Goal: Communication & Community: Answer question/provide support

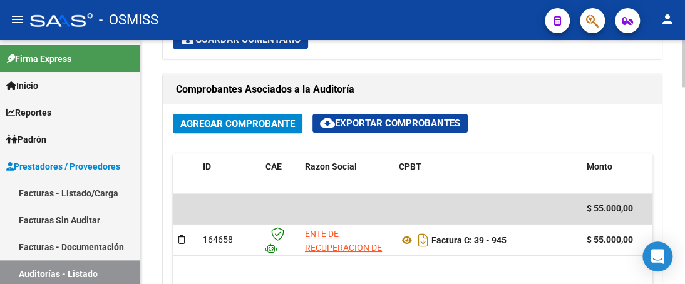
scroll to position [564, 0]
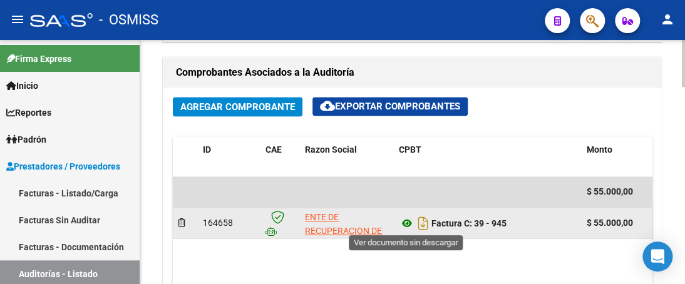
click at [410, 222] on icon at bounding box center [407, 223] width 16 height 15
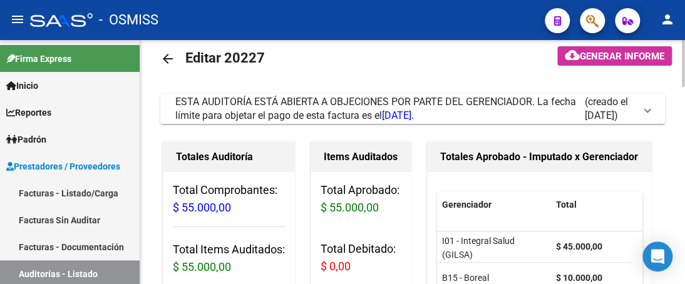
scroll to position [0, 0]
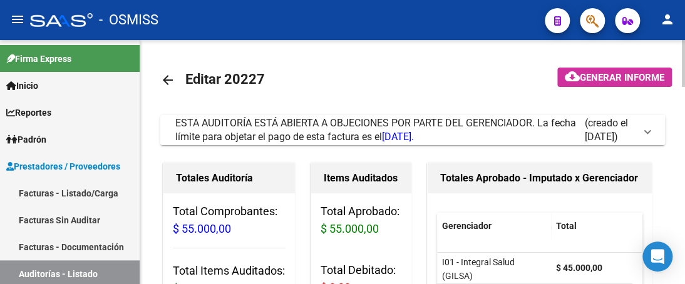
click at [646, 133] on span at bounding box center [647, 130] width 5 height 14
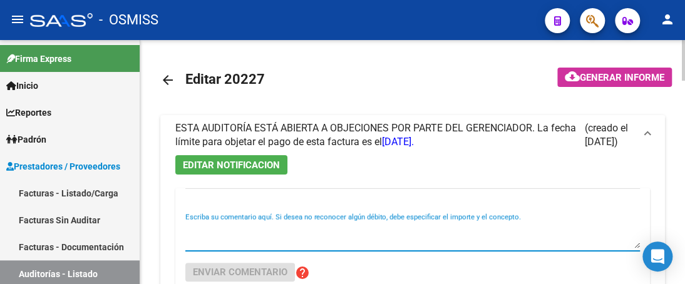
click at [242, 242] on textarea "Escriba su comentario aquí. Si desea no reconocer algún débito, debe especifica…" at bounding box center [412, 236] width 455 height 25
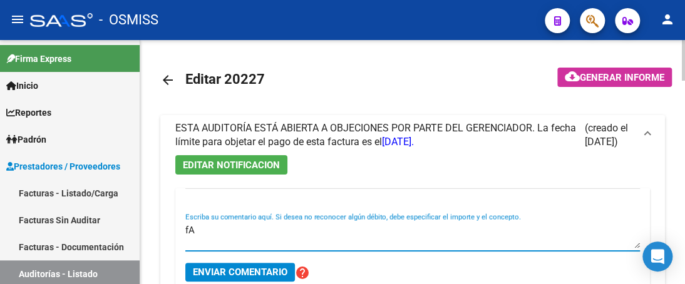
type textarea "f"
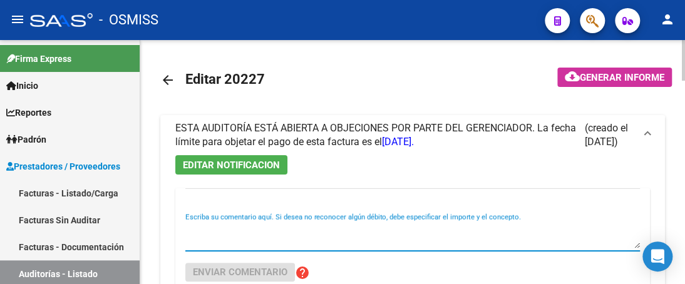
type textarea "F"
click at [244, 242] on textarea "Escriba su comentario aquí. Si desea no reconocer algún débito, debe especifica…" at bounding box center [412, 236] width 455 height 25
click at [195, 244] on textarea "Escriba su comentario aquí. Si desea no reconocer algún débito, debe especifica…" at bounding box center [412, 236] width 455 height 25
type textarea "f"
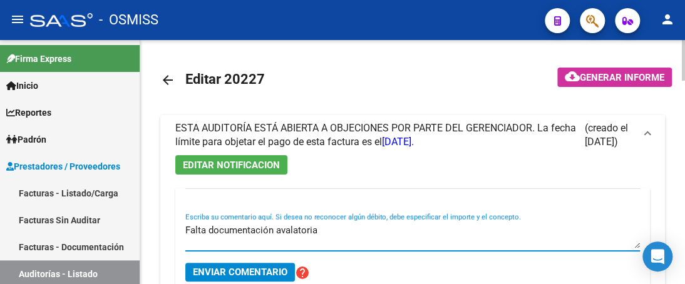
type textarea "Falta documentación avalatoria"
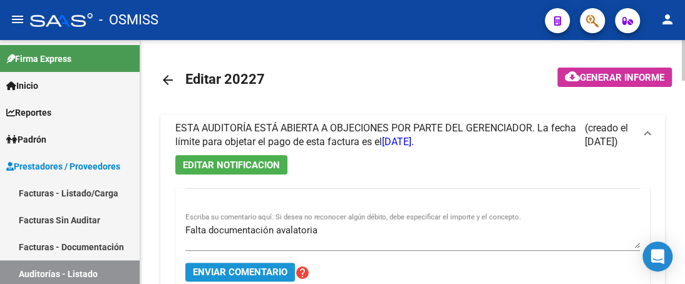
click at [207, 269] on span "Enviar comentario" at bounding box center [240, 272] width 95 height 11
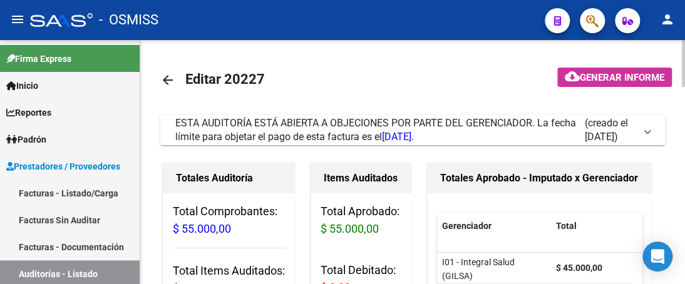
click at [646, 127] on span at bounding box center [647, 130] width 5 height 14
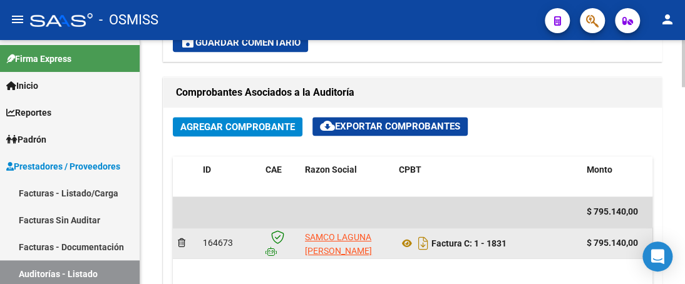
scroll to position [564, 0]
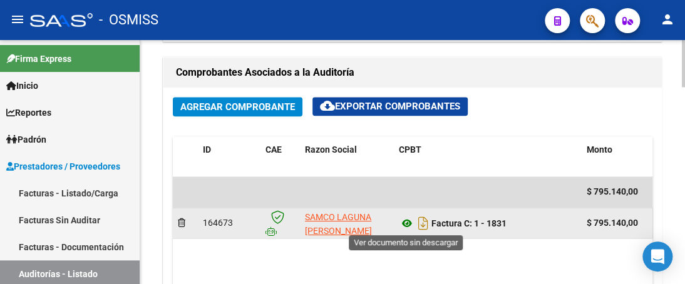
click at [408, 227] on icon at bounding box center [407, 223] width 16 height 15
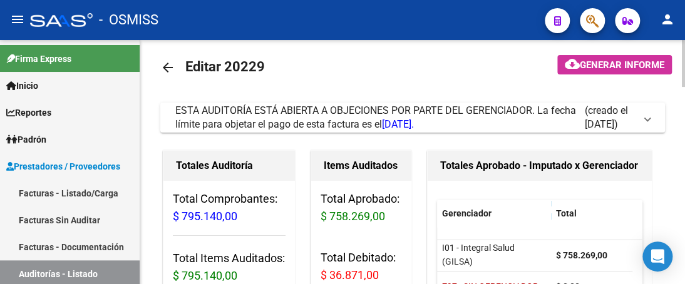
scroll to position [0, 0]
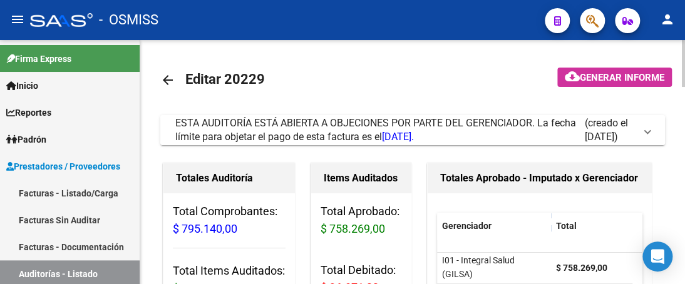
drag, startPoint x: 650, startPoint y: 129, endPoint x: 611, endPoint y: 116, distance: 40.8
click at [649, 130] on mat-expansion-panel-header "ESTA AUDITORÍA ESTÁ ABIERTA A OBJECIONES POR PARTE DEL GERENCIADOR. La fecha lí…" at bounding box center [412, 130] width 505 height 30
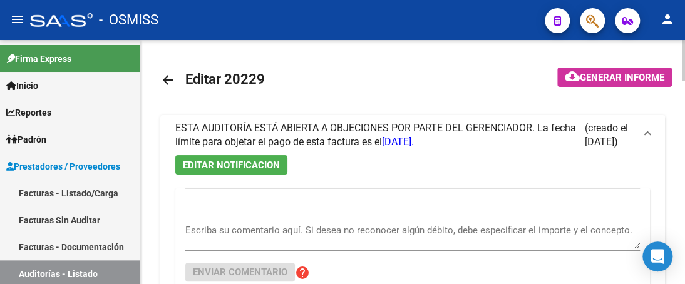
click at [247, 243] on textarea "Escriba su comentario aquí. Si desea no reconocer algún débito, debe especifica…" at bounding box center [412, 236] width 455 height 25
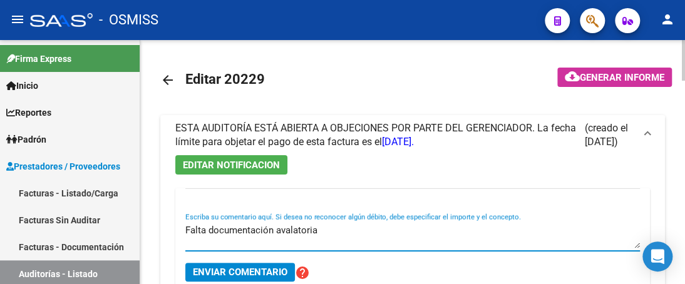
type textarea "Falta documentación avalatoria"
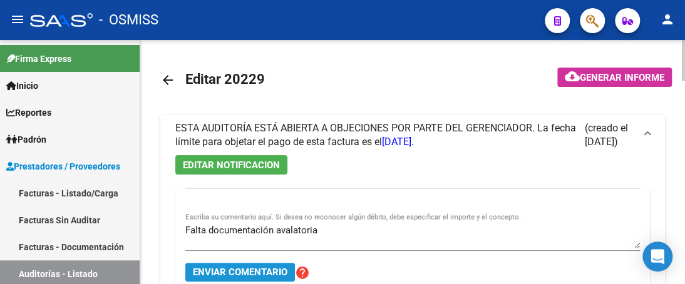
click at [268, 269] on span "Enviar comentario" at bounding box center [240, 272] width 95 height 11
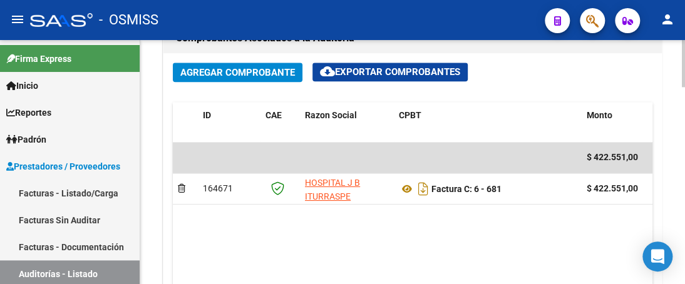
scroll to position [626, 0]
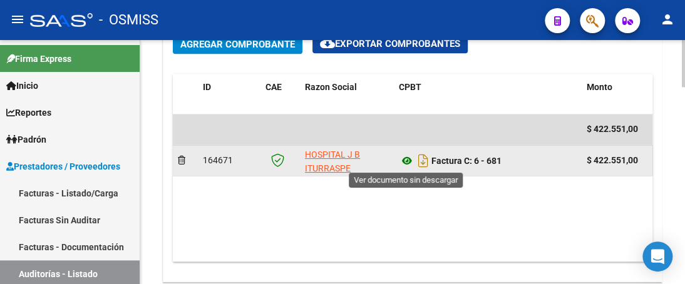
click at [405, 158] on icon at bounding box center [407, 160] width 16 height 15
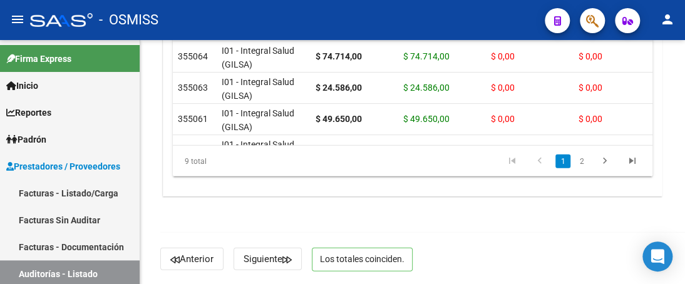
scroll to position [0, 0]
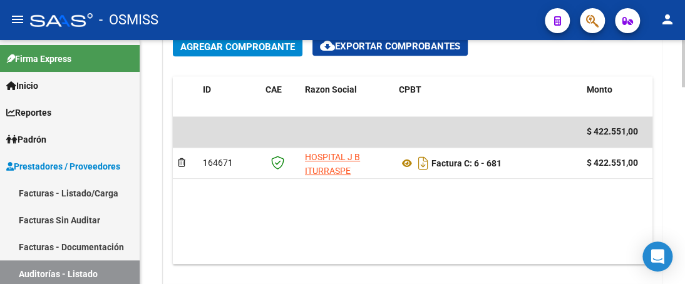
click at [661, 169] on div "arrow_back Editar 20217 cloud_download Generar informe ESTA AUDITORÍA ESTÁ ABIE…" at bounding box center [414, 51] width 548 height 1270
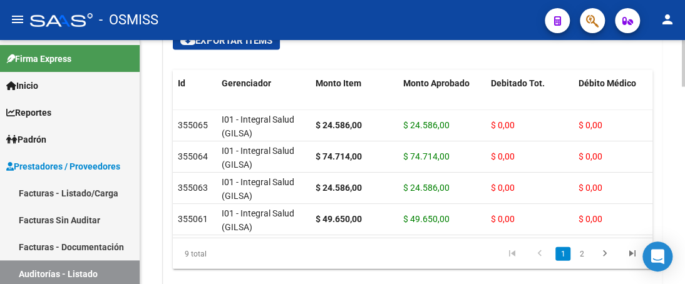
scroll to position [951, 0]
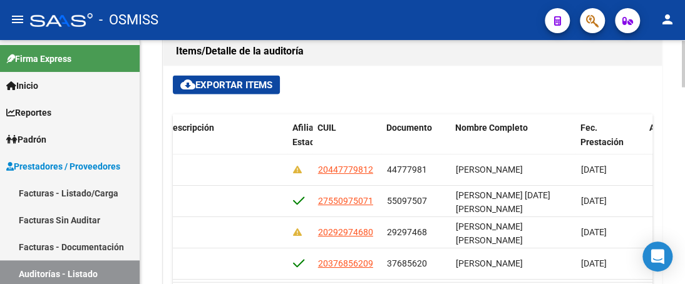
scroll to position [0, 969]
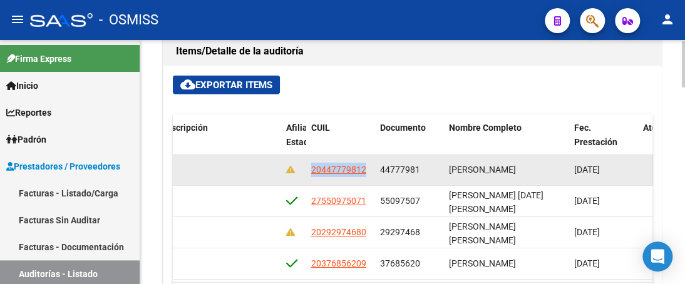
drag, startPoint x: 309, startPoint y: 166, endPoint x: 364, endPoint y: 176, distance: 56.0
click at [366, 175] on datatable-body-cell "20447779812" at bounding box center [340, 169] width 69 height 31
copy span "20447779812"
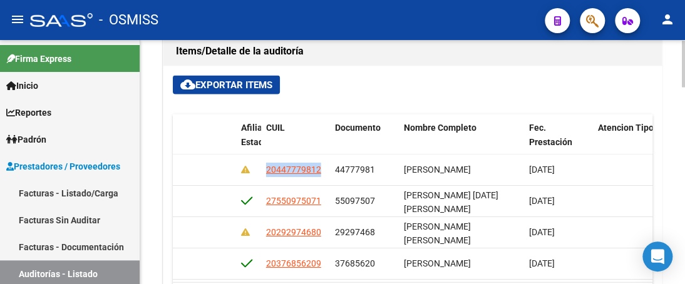
scroll to position [0, 1018]
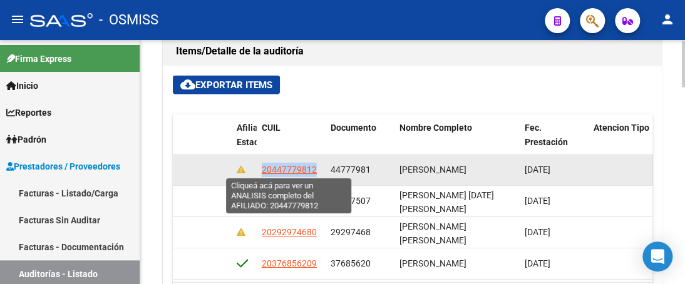
click at [263, 165] on span "20447779812" at bounding box center [289, 169] width 55 height 10
copy span "20447779812"
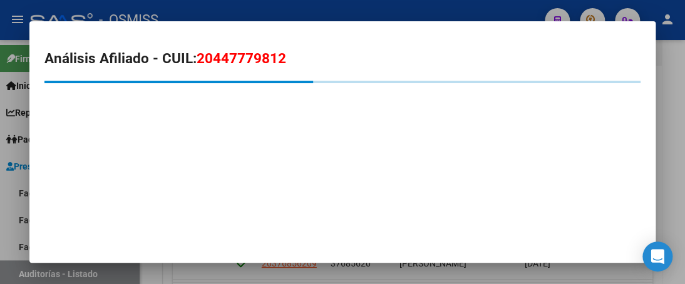
click at [340, 8] on div at bounding box center [342, 142] width 685 height 284
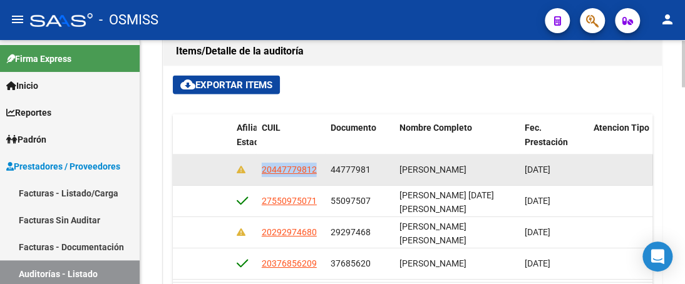
drag, startPoint x: 261, startPoint y: 168, endPoint x: 324, endPoint y: 164, distance: 62.7
click at [324, 164] on datatable-body-cell "20447779812" at bounding box center [291, 169] width 69 height 31
copy span "20447779812"
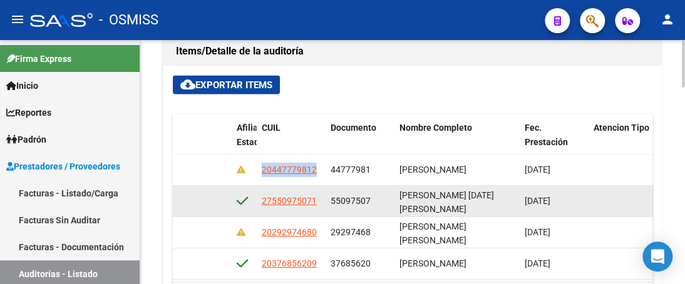
drag, startPoint x: 261, startPoint y: 199, endPoint x: 329, endPoint y: 200, distance: 68.3
click at [329, 200] on div "355064 I01 - Integral Salud (GILSA) $ 74.714,00 $ 74.714,00 $ 0,00 $ 0,00 $ 0,0…" at bounding box center [150, 200] width 1991 height 31
copy span "27550975071"
click at [258, 197] on datatable-body-cell "27550975071" at bounding box center [291, 200] width 69 height 31
drag, startPoint x: 261, startPoint y: 197, endPoint x: 325, endPoint y: 197, distance: 63.9
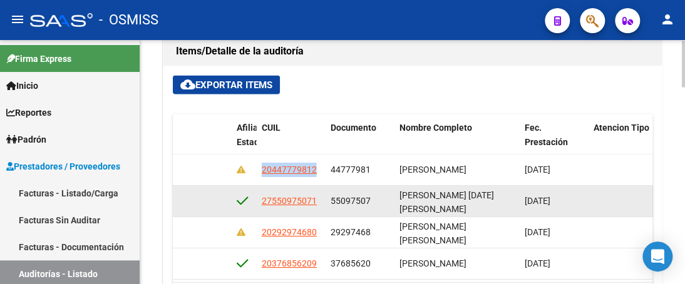
click at [332, 196] on div "355064 I01 - Integral Salud (GILSA) $ 74.714,00 $ 74.714,00 $ 0,00 $ 0,00 $ 0,0…" at bounding box center [150, 200] width 1991 height 31
copy span "27550975071"
drag, startPoint x: 200, startPoint y: 202, endPoint x: 209, endPoint y: 200, distance: 9.0
click at [200, 202] on datatable-body-cell at bounding box center [168, 200] width 125 height 31
drag, startPoint x: 263, startPoint y: 200, endPoint x: 322, endPoint y: 200, distance: 59.5
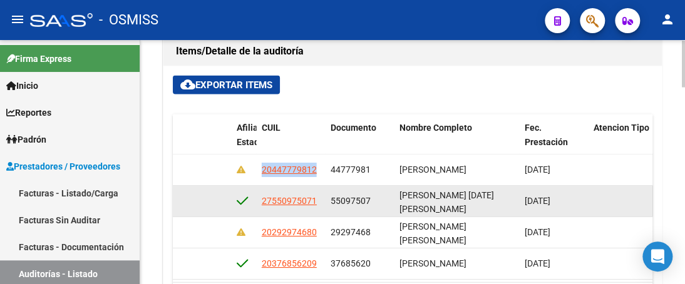
click at [322, 200] on datatable-body-cell "27550975071" at bounding box center [291, 200] width 69 height 31
copy span "27550975071"
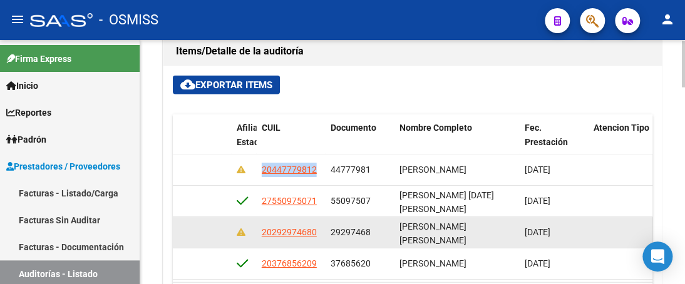
drag, startPoint x: 261, startPoint y: 230, endPoint x: 323, endPoint y: 237, distance: 63.0
click at [323, 237] on datatable-body-cell "20292974680" at bounding box center [291, 232] width 69 height 31
copy span "20292974680"
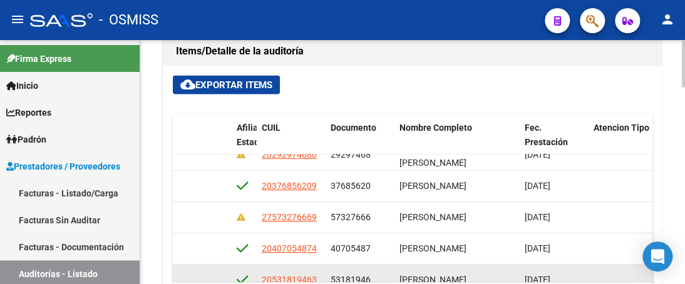
scroll to position [100, 1018]
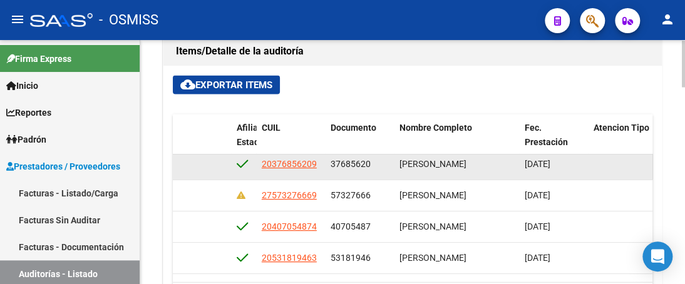
drag, startPoint x: 261, startPoint y: 265, endPoint x: 323, endPoint y: 172, distance: 111.9
click at [323, 172] on datatable-body-cell "20376856209" at bounding box center [291, 163] width 69 height 31
copy span "20376856209"
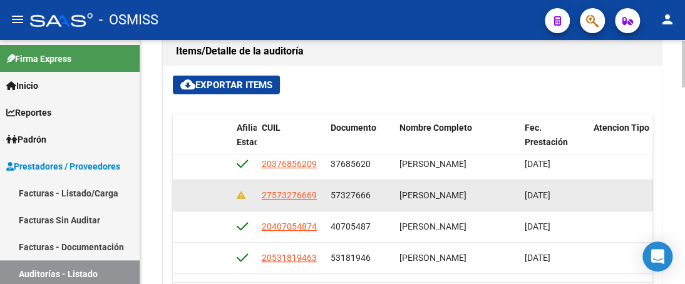
drag, startPoint x: 261, startPoint y: 190, endPoint x: 321, endPoint y: 195, distance: 59.8
click at [321, 195] on datatable-body-cell "27573276669" at bounding box center [291, 195] width 69 height 31
copy span "27573276669"
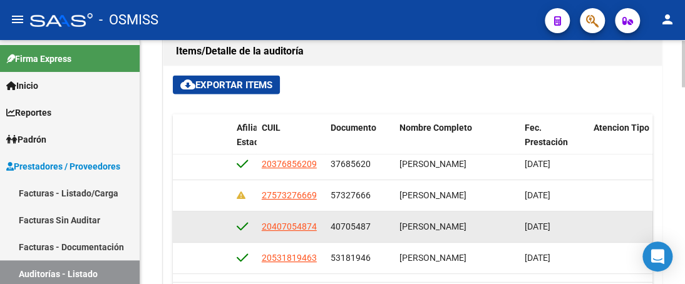
drag, startPoint x: 261, startPoint y: 224, endPoint x: 318, endPoint y: 228, distance: 57.7
click at [318, 228] on div "20407054874" at bounding box center [291, 226] width 59 height 14
copy span "20407054874"
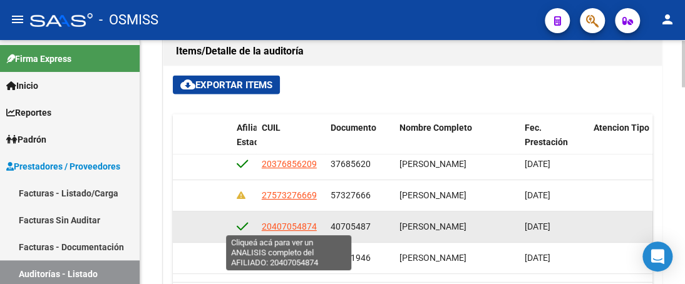
click at [267, 221] on span "20407054874" at bounding box center [289, 226] width 55 height 10
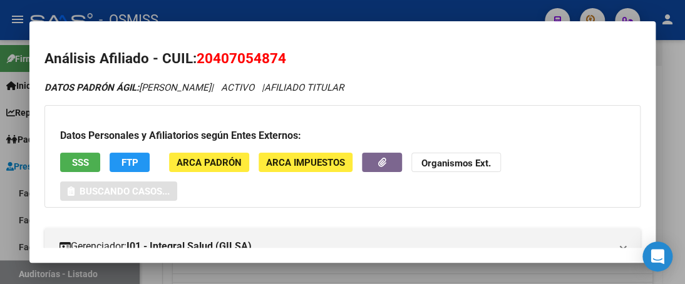
click at [281, 16] on div at bounding box center [342, 142] width 685 height 284
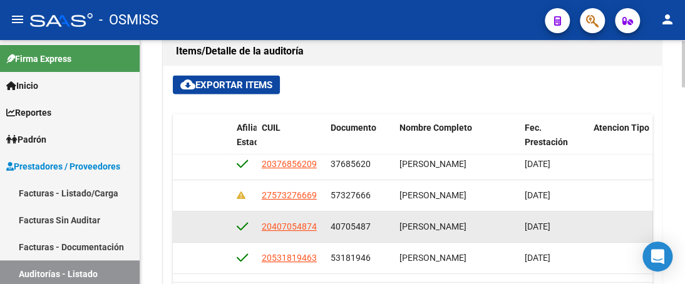
drag, startPoint x: 263, startPoint y: 224, endPoint x: 326, endPoint y: 223, distance: 63.3
click at [326, 223] on div "355056 I01 - Integral Salud (GILSA) $ 74.523,00 $ 74.523,00 $ 0,00 $ 0,00 $ 0,0…" at bounding box center [150, 226] width 1991 height 31
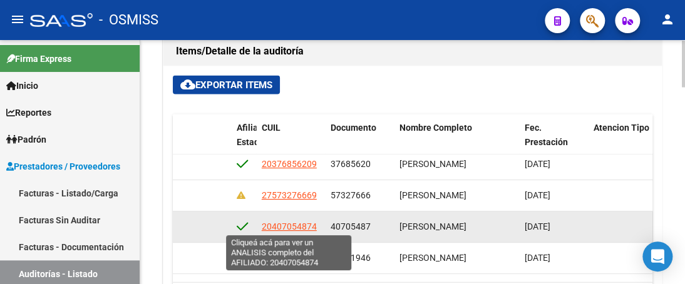
click at [264, 225] on span "20407054874" at bounding box center [289, 226] width 55 height 10
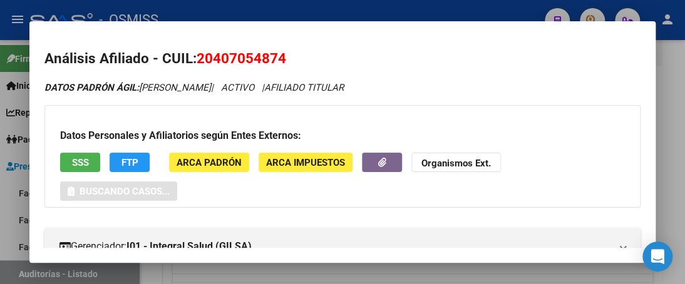
click at [311, 15] on div at bounding box center [342, 142] width 685 height 284
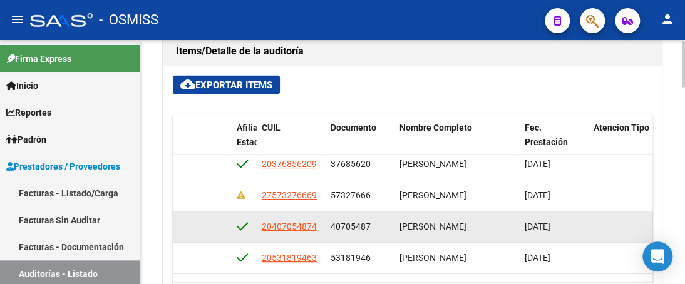
drag, startPoint x: 261, startPoint y: 229, endPoint x: 324, endPoint y: 226, distance: 63.9
click at [324, 226] on datatable-body-cell "20407054874" at bounding box center [291, 226] width 69 height 31
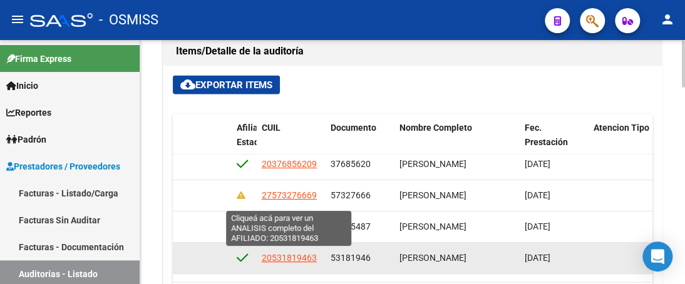
click at [262, 256] on span "20531819463" at bounding box center [289, 257] width 55 height 10
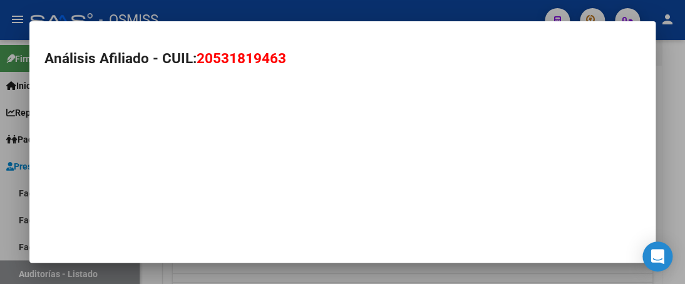
click at [263, 256] on mat-dialog-container "Análisis Afiliado - CUIL: 20531819463" at bounding box center [342, 142] width 626 height 242
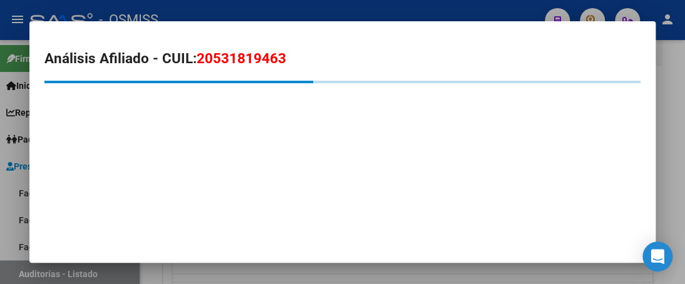
click at [321, 8] on div at bounding box center [342, 142] width 685 height 284
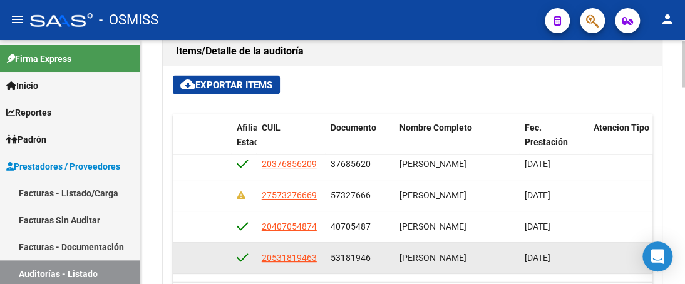
drag, startPoint x: 263, startPoint y: 255, endPoint x: 321, endPoint y: 252, distance: 57.7
click at [321, 252] on datatable-body-cell "20531819463" at bounding box center [291, 257] width 69 height 31
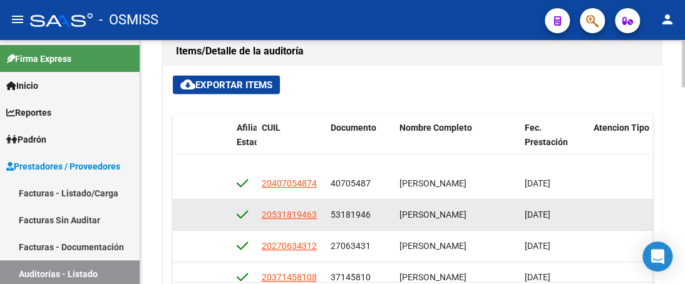
scroll to position [162, 1018]
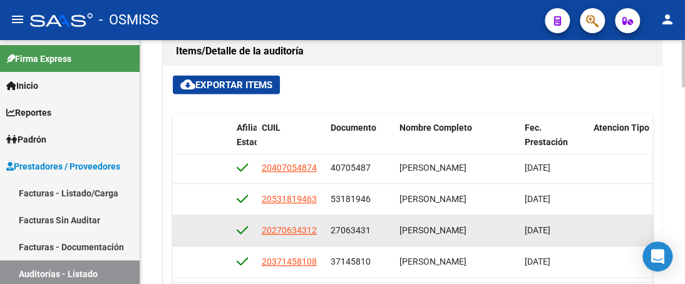
drag, startPoint x: 257, startPoint y: 222, endPoint x: 328, endPoint y: 225, distance: 70.2
click at [328, 225] on div "355051 I01 - Integral Salud (GILSA) $ 49.650,00 $ 49.650,00 $ 0,00 $ 0,00 $ 0,0…" at bounding box center [150, 230] width 1991 height 31
click at [218, 225] on datatable-body-cell at bounding box center [168, 230] width 125 height 31
drag, startPoint x: 262, startPoint y: 222, endPoint x: 331, endPoint y: 220, distance: 68.9
click at [325, 224] on div "355051 I01 - Integral Salud (GILSA) $ 49.650,00 $ 49.650,00 $ 0,00 $ 0,00 $ 0,0…" at bounding box center [150, 230] width 1991 height 31
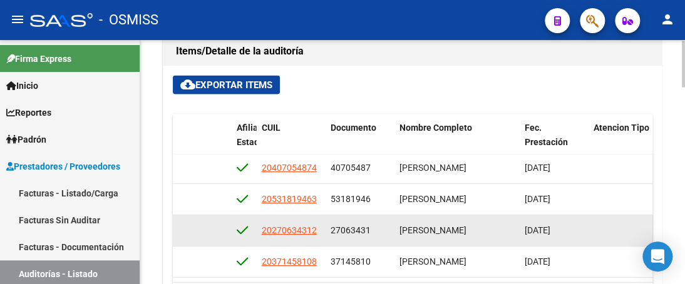
drag, startPoint x: 218, startPoint y: 226, endPoint x: 235, endPoint y: 226, distance: 17.5
click at [218, 226] on datatable-body-cell at bounding box center [168, 230] width 125 height 31
drag, startPoint x: 261, startPoint y: 227, endPoint x: 334, endPoint y: 230, distance: 73.3
click at [334, 230] on div "355051 I01 - Integral Salud (GILSA) $ 49.650,00 $ 49.650,00 $ 0,00 $ 0,00 $ 0,0…" at bounding box center [150, 230] width 1991 height 31
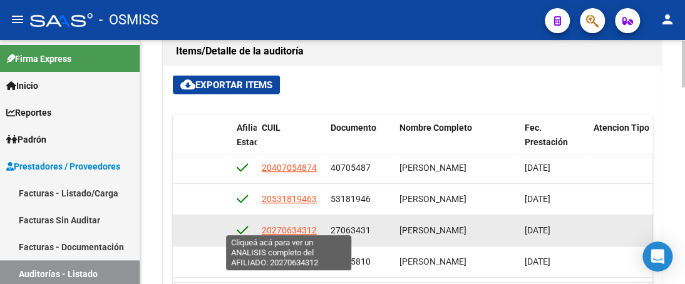
click at [262, 225] on span "20270634312" at bounding box center [289, 230] width 55 height 10
type textarea "20270634312"
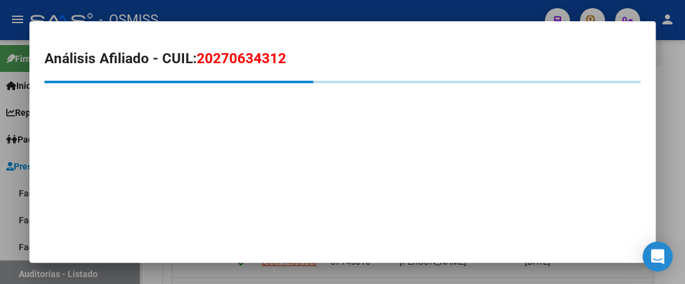
click at [291, 12] on div at bounding box center [342, 142] width 685 height 284
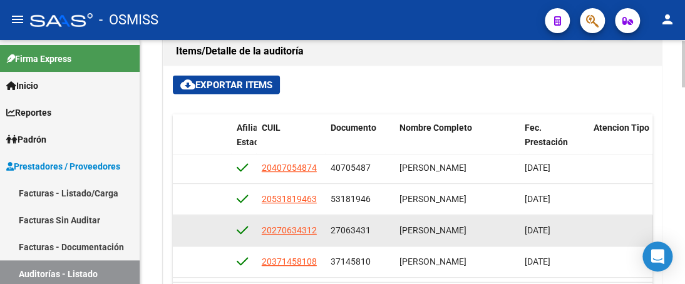
drag, startPoint x: 261, startPoint y: 225, endPoint x: 319, endPoint y: 226, distance: 57.6
click at [319, 226] on div "20270634312" at bounding box center [291, 231] width 59 height 14
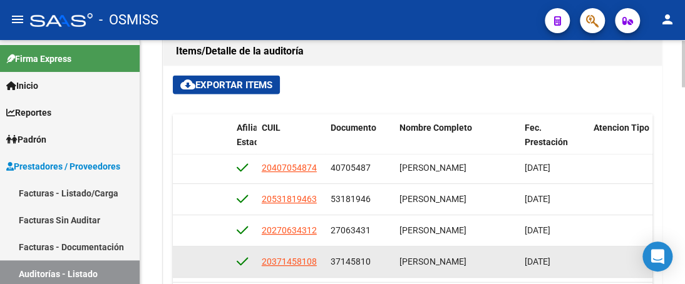
scroll to position [167, 1018]
drag, startPoint x: 261, startPoint y: 259, endPoint x: 317, endPoint y: 254, distance: 56.6
click at [317, 255] on div "20371458108" at bounding box center [291, 262] width 59 height 14
click at [223, 249] on datatable-body-cell at bounding box center [168, 262] width 125 height 31
drag, startPoint x: 259, startPoint y: 250, endPoint x: 322, endPoint y: 247, distance: 63.3
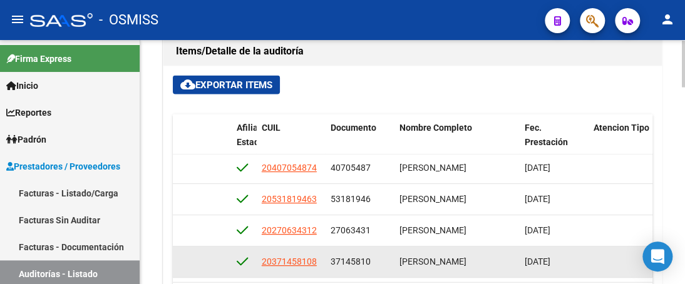
click at [322, 247] on datatable-body-cell "20371458108" at bounding box center [291, 262] width 69 height 31
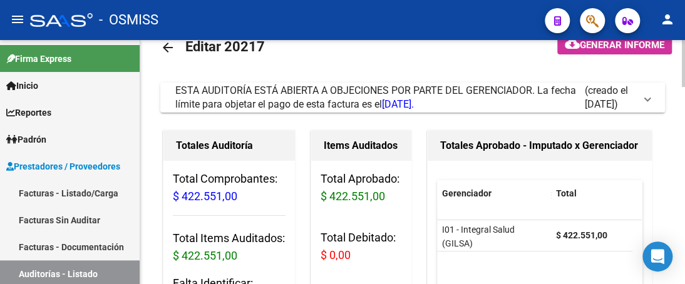
scroll to position [24, 0]
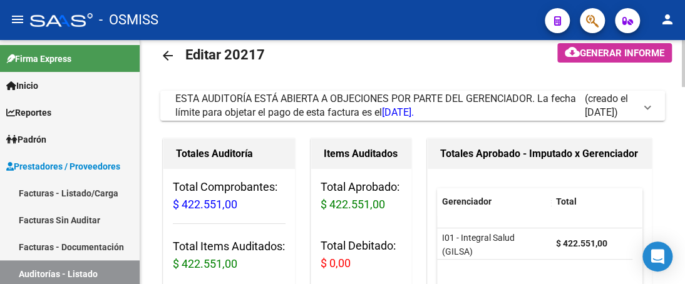
click at [646, 108] on span at bounding box center [647, 106] width 5 height 14
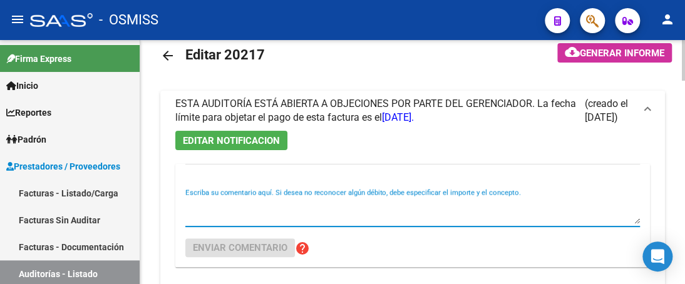
click at [229, 215] on textarea "Escriba su comentario aquí. Si desea no reconocer algún débito, debe especifica…" at bounding box center [412, 211] width 455 height 25
click at [195, 215] on textarea "Escriba su comentario aquí. Si desea no reconocer algún débito, debe especifica…" at bounding box center [412, 211] width 455 height 25
click at [207, 211] on textarea "Escriba su comentario aquí. Si desea no reconocer algún débito, debe especifica…" at bounding box center [412, 211] width 455 height 25
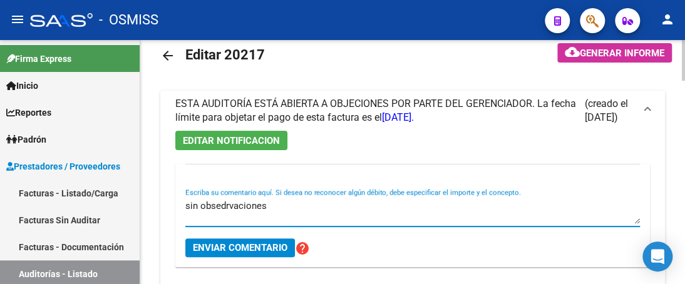
click at [224, 202] on textarea "sin obsedrvaciones" at bounding box center [412, 211] width 455 height 25
type textarea "sin observaciones"
click at [229, 243] on span "Enviar comentario" at bounding box center [240, 247] width 95 height 11
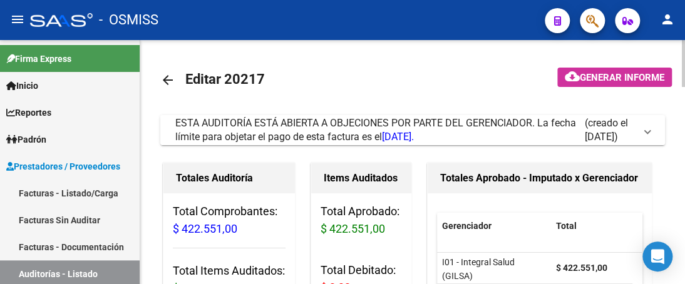
click at [646, 132] on span at bounding box center [647, 130] width 5 height 14
